Goal: Navigation & Orientation: Understand site structure

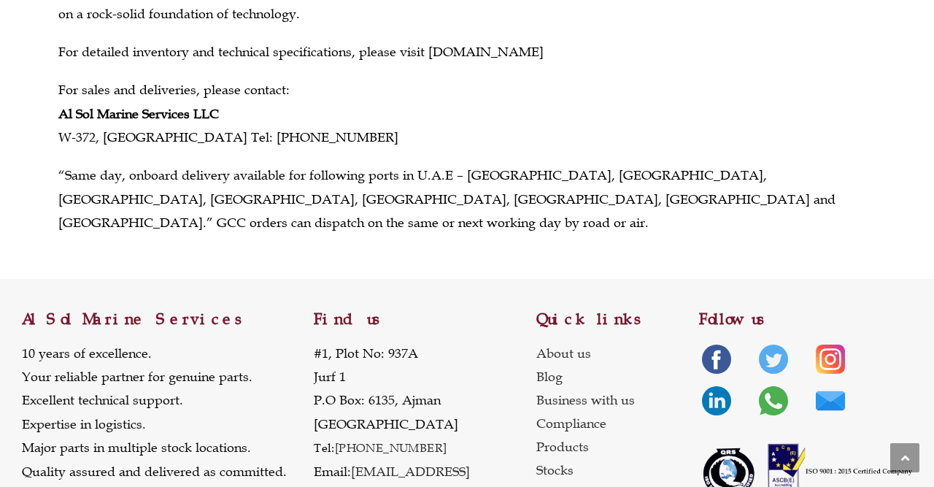
scroll to position [455, 0]
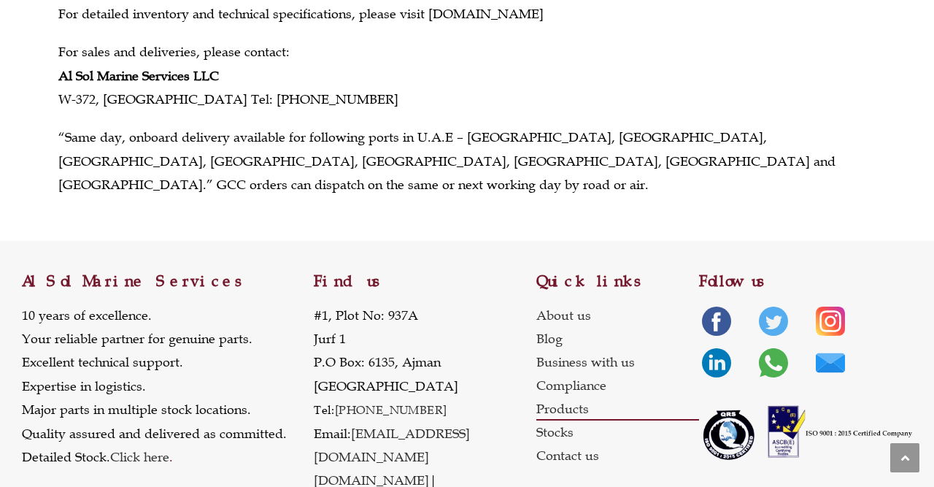
click at [584, 397] on link "Products" at bounding box center [617, 408] width 163 height 23
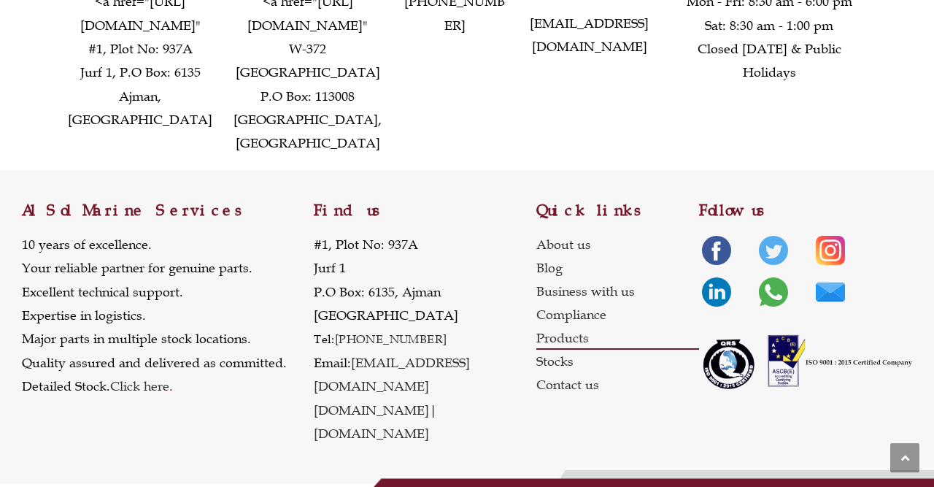
scroll to position [3312, 0]
click at [554, 373] on link "Stocks" at bounding box center [617, 360] width 163 height 23
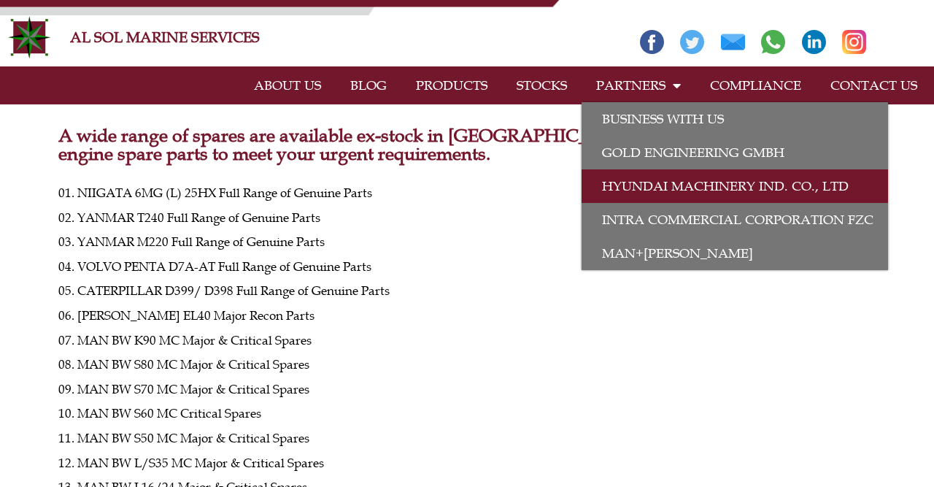
click at [661, 179] on link "HYUNDAI MACHINERY Ind. Co., Ltd" at bounding box center [734, 186] width 306 height 34
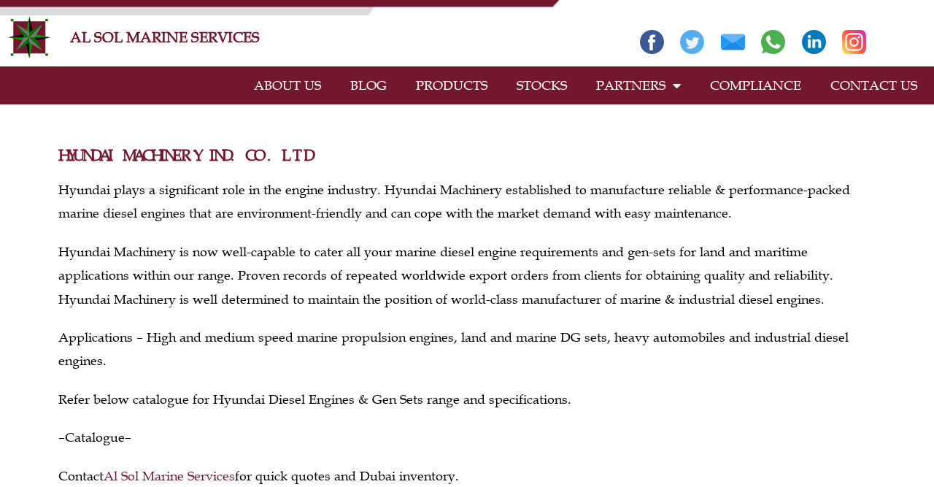
click at [279, 85] on link "ABOUT US" at bounding box center [287, 86] width 96 height 34
